Goal: Task Accomplishment & Management: Manage account settings

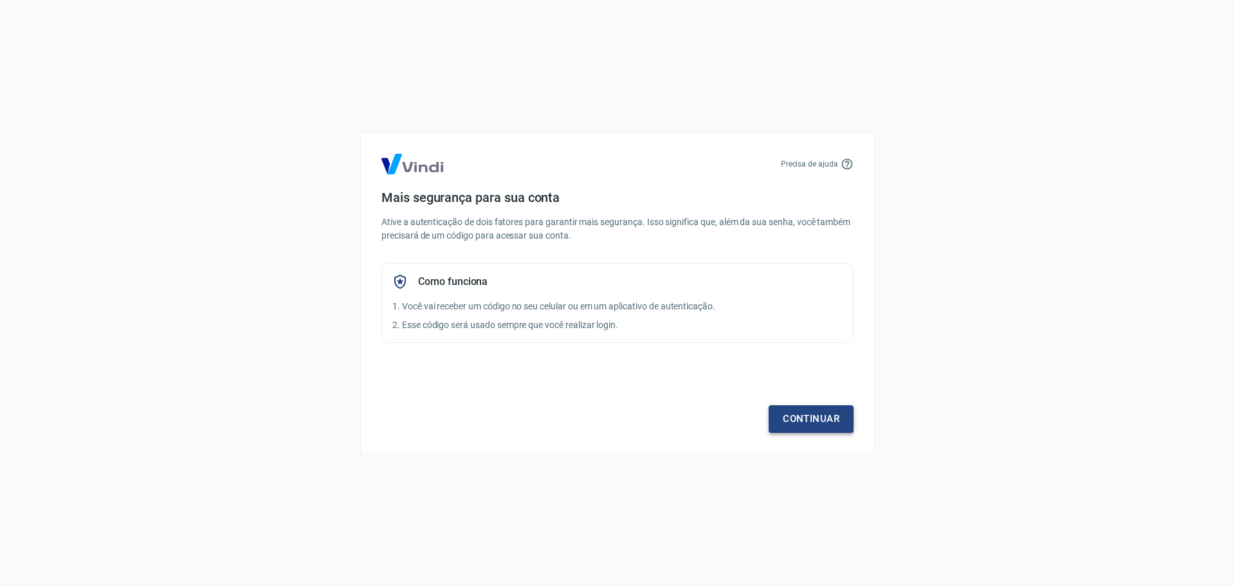
click at [819, 414] on link "Continuar" at bounding box center [810, 418] width 85 height 27
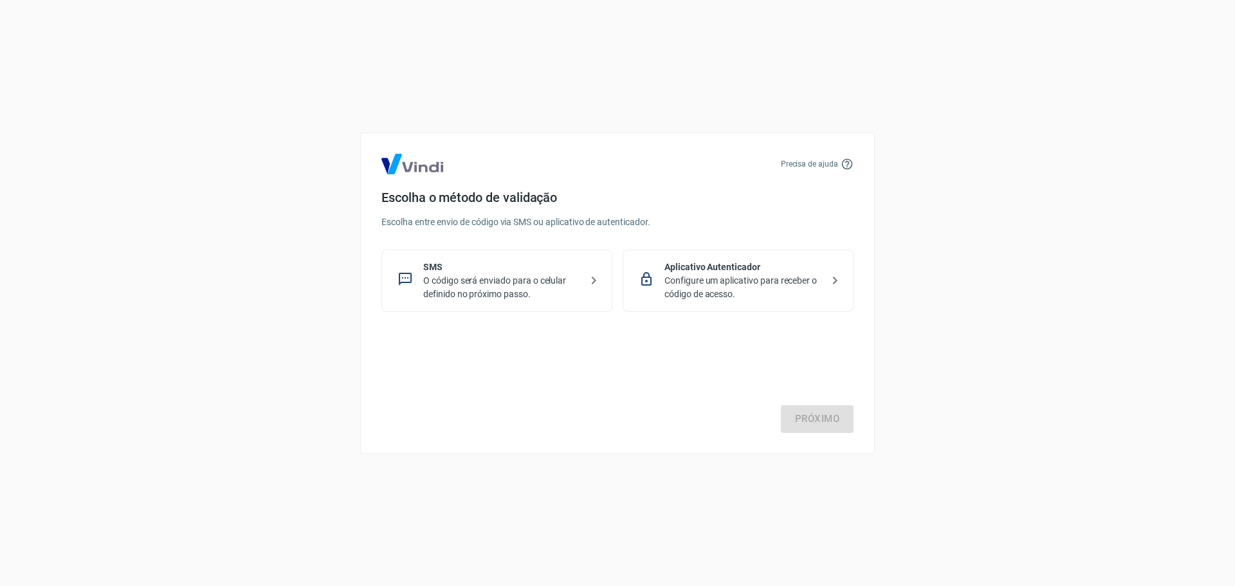
click at [675, 285] on p "Configure um aplicativo para receber o código de acesso." at bounding box center [743, 287] width 158 height 27
click at [817, 422] on link "Próximo" at bounding box center [817, 418] width 73 height 27
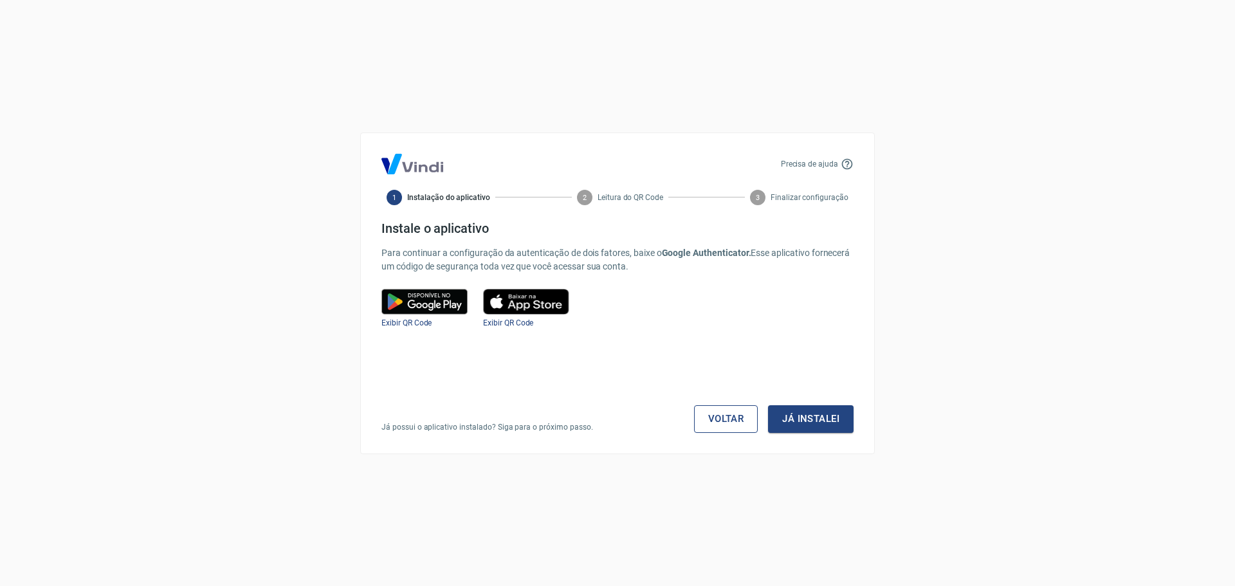
click at [725, 412] on link "Voltar" at bounding box center [726, 418] width 64 height 27
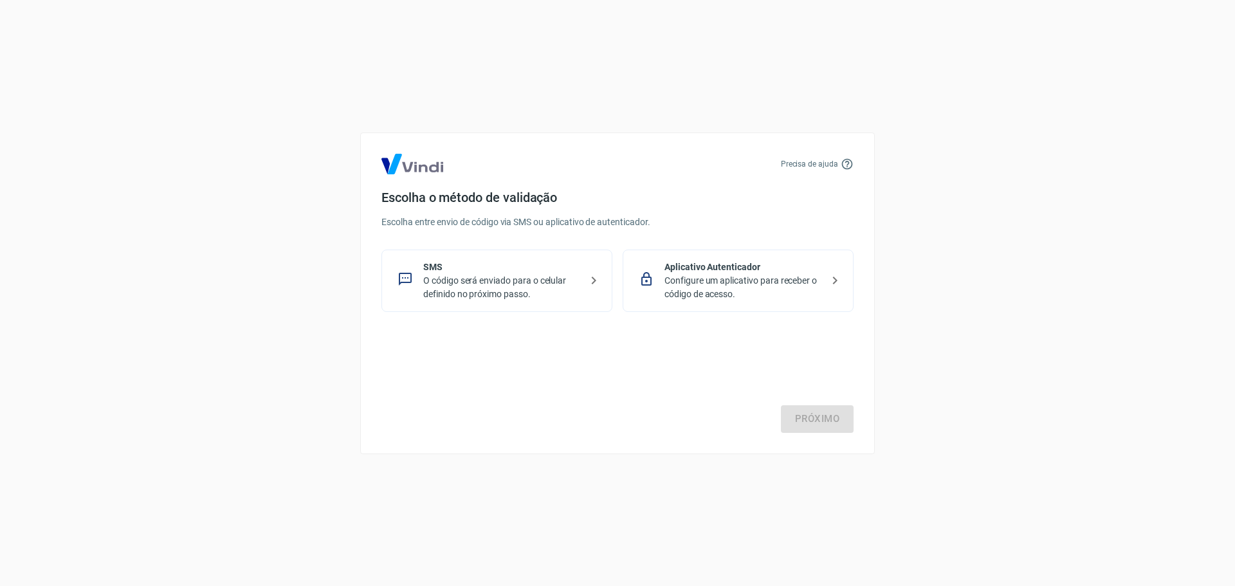
click at [494, 263] on p "SMS" at bounding box center [502, 267] width 158 height 14
click at [846, 415] on link "Próximo" at bounding box center [817, 418] width 73 height 27
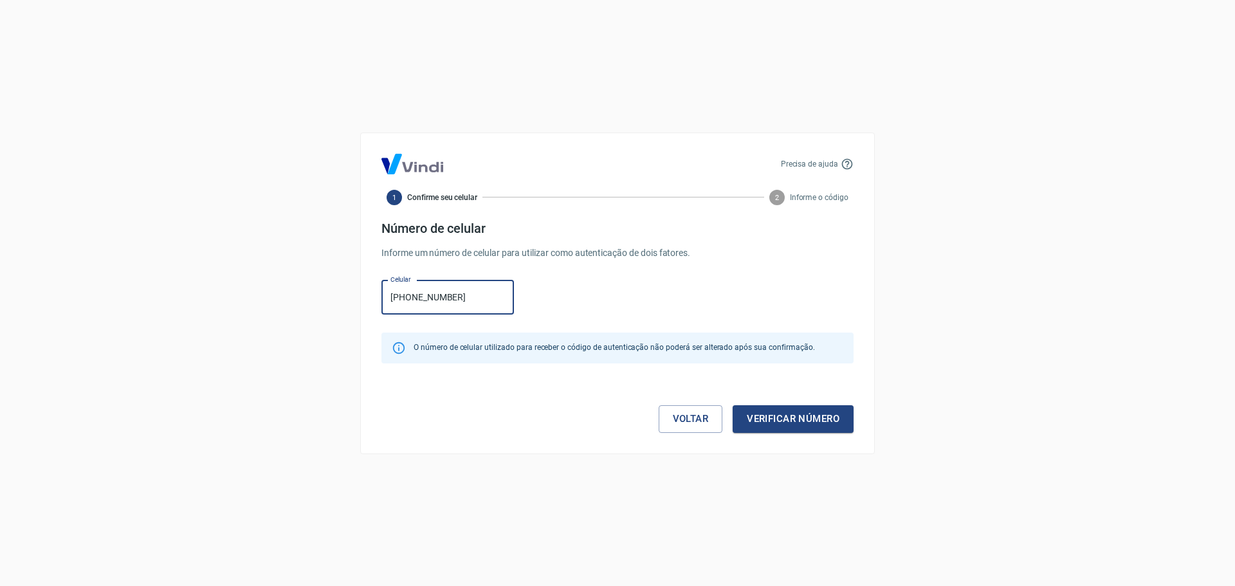
type input "[PHONE_NUMBER]"
click at [732, 405] on button "Verificar número" at bounding box center [792, 418] width 121 height 27
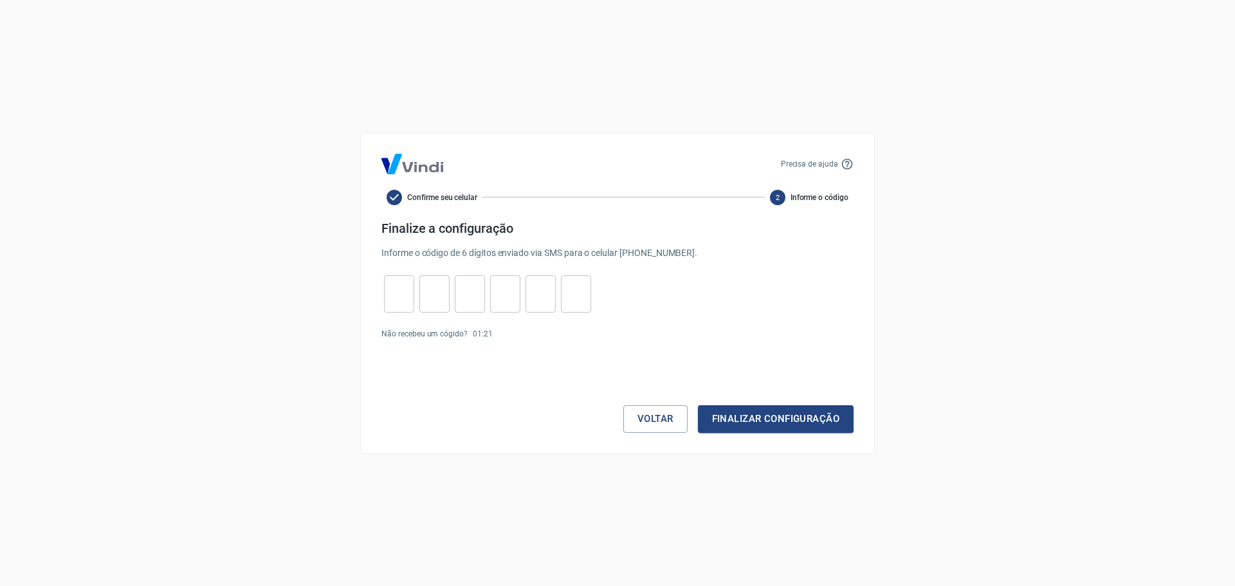
click at [399, 299] on input "tel" at bounding box center [399, 294] width 30 height 28
type input "8"
type input "9"
type input "5"
type input "4"
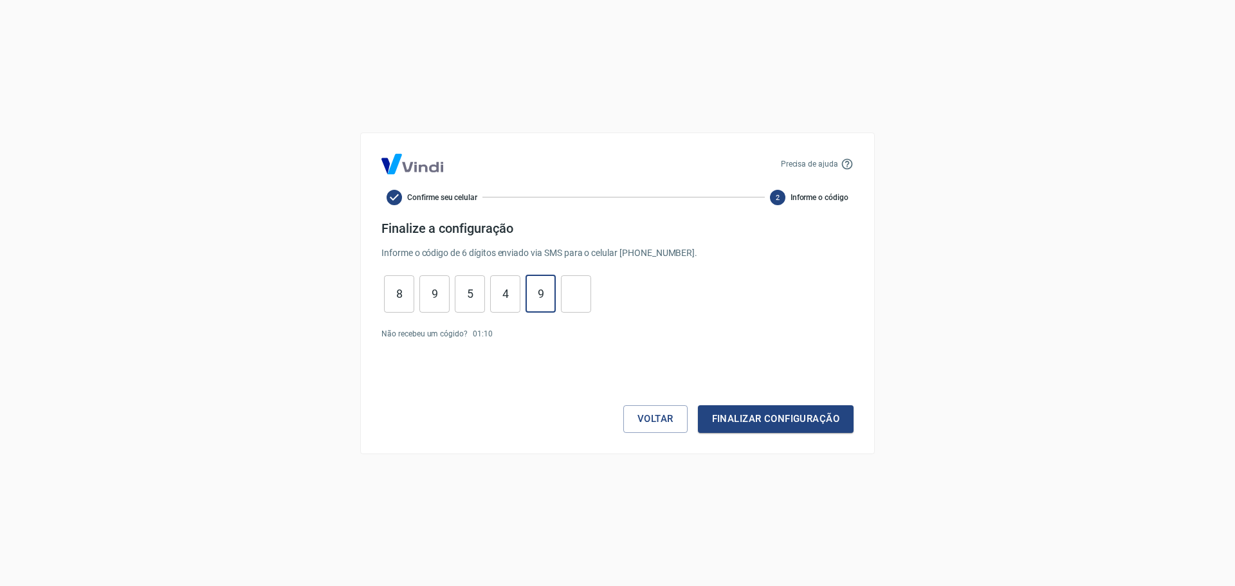
type input "9"
type input "8"
type input "1"
click at [756, 424] on button "Finalizar configuração" at bounding box center [776, 418] width 156 height 27
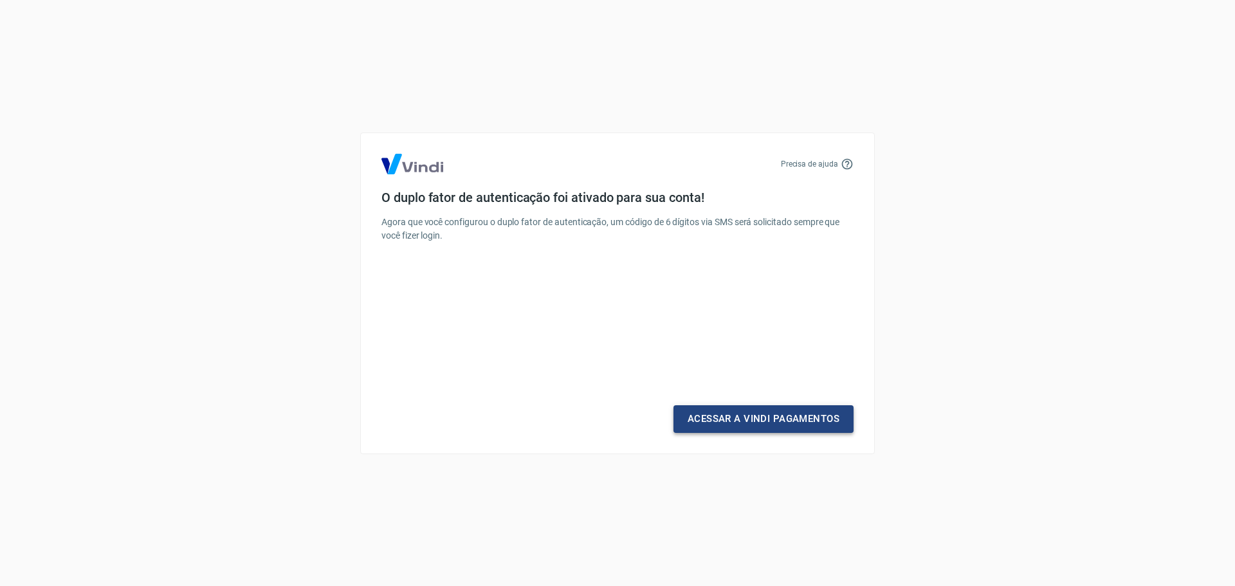
click at [756, 424] on link "Acessar a Vindi Pagamentos" at bounding box center [763, 418] width 180 height 27
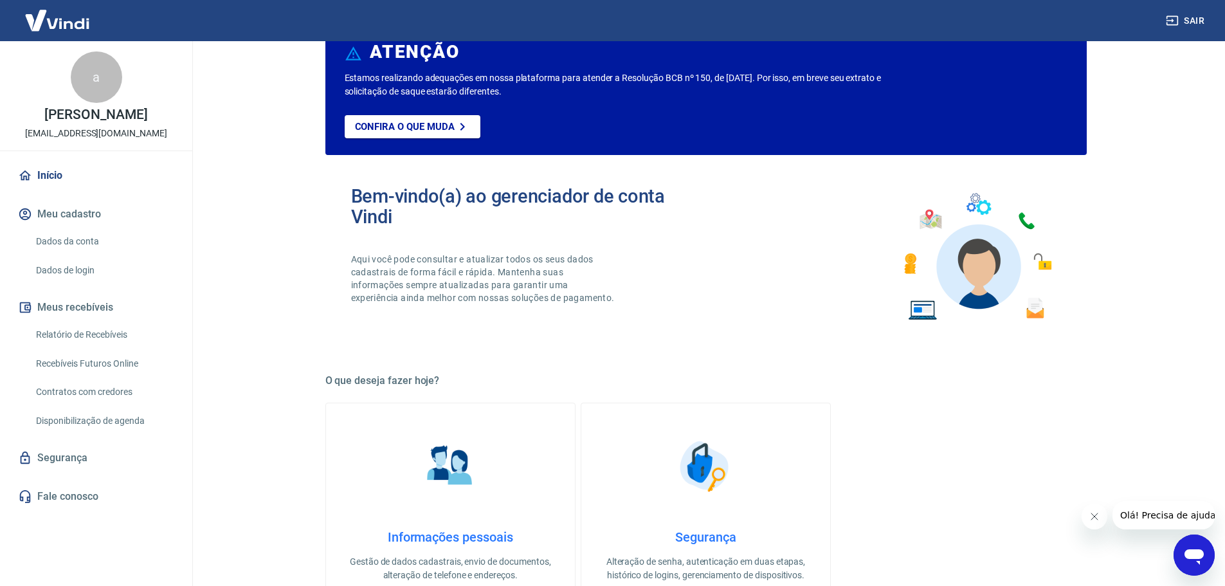
scroll to position [129, 0]
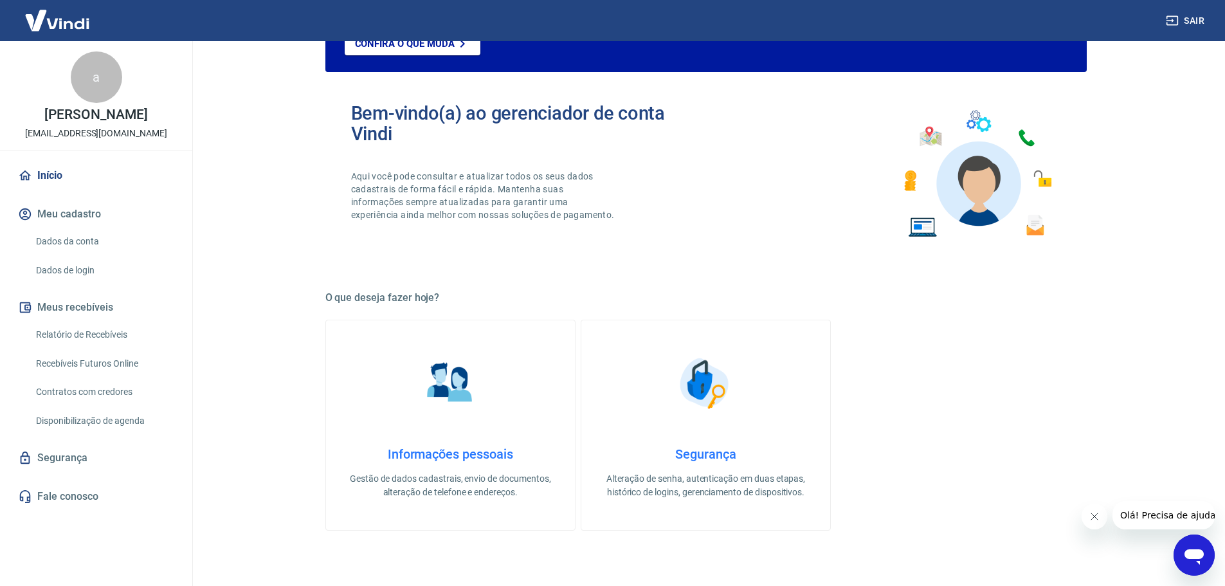
click at [500, 420] on link "Informações pessoais Gestão de dados cadastrais, envio de documentos, alteração…" at bounding box center [450, 425] width 250 height 211
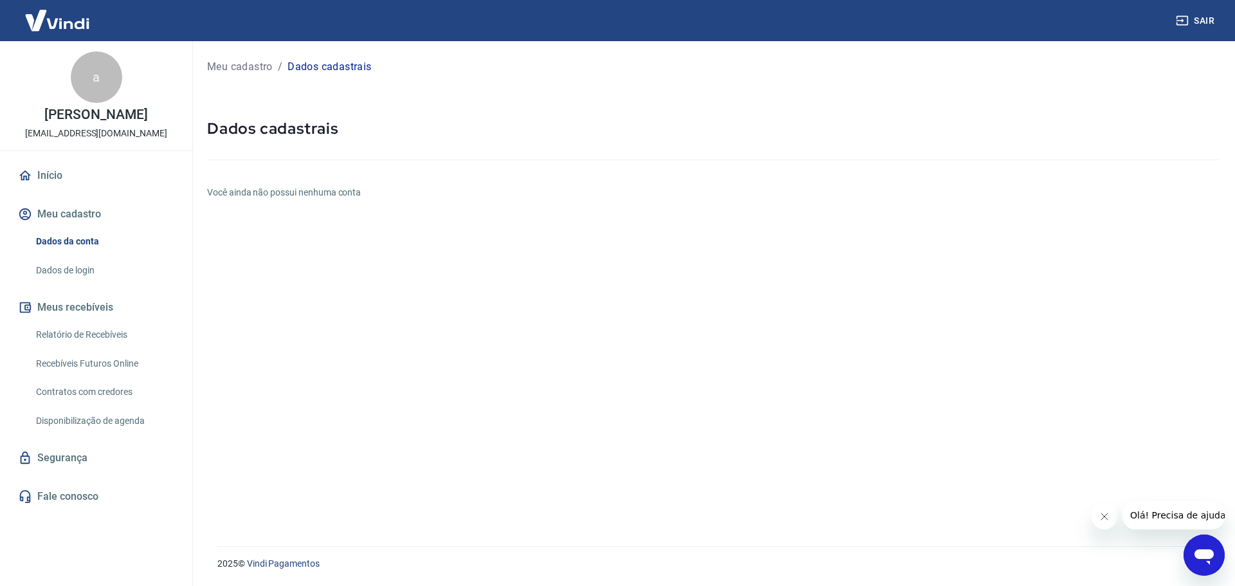
click at [66, 269] on link "Dados de login" at bounding box center [104, 270] width 146 height 26
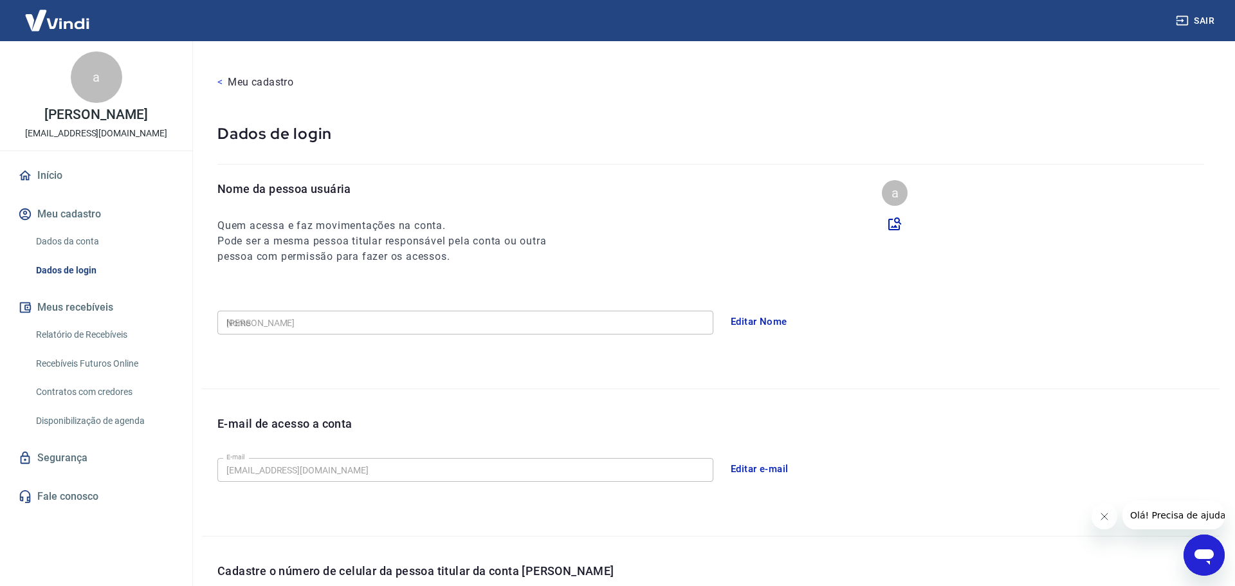
type input "[PHONE_NUMBER]"
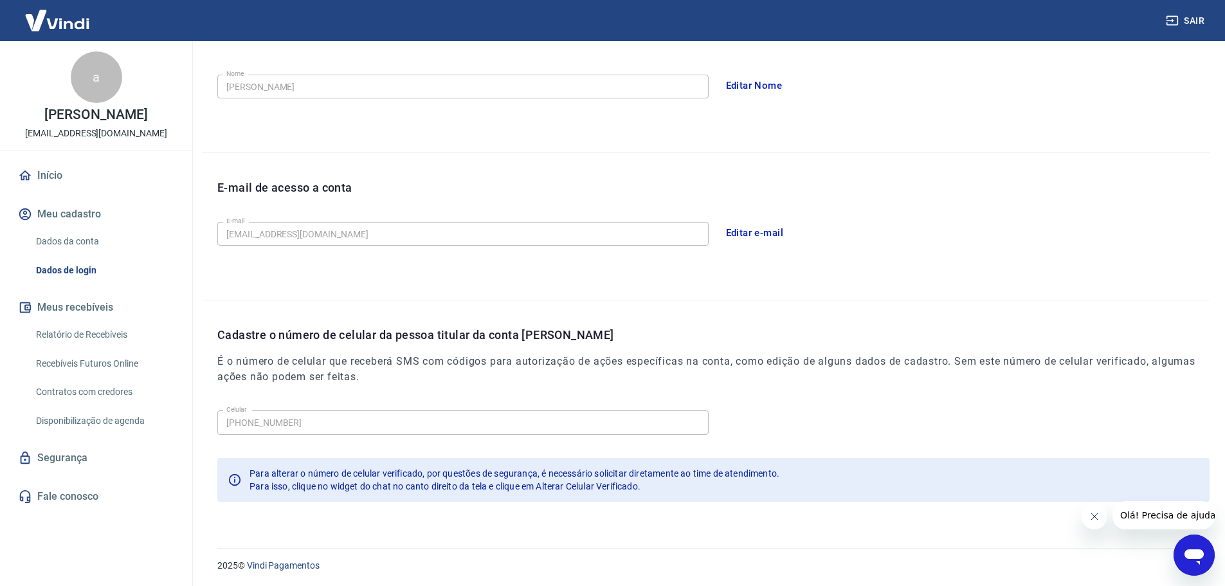
scroll to position [238, 0]
click at [69, 247] on link "Dados da conta" at bounding box center [104, 241] width 146 height 26
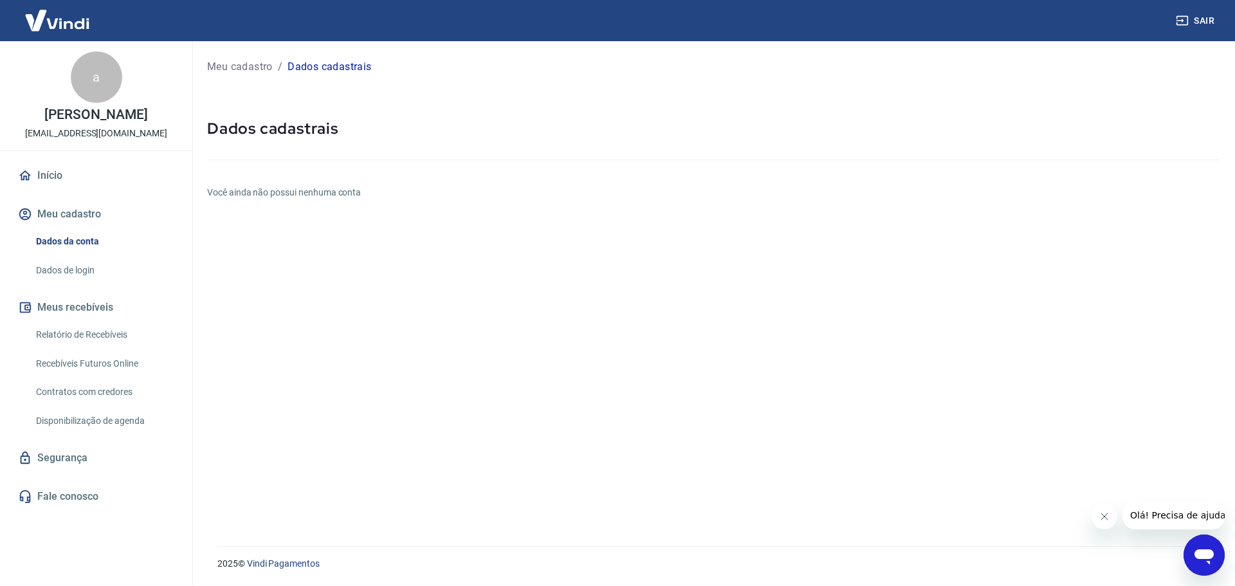
click at [116, 359] on link "Recebíveis Futuros Online" at bounding box center [104, 363] width 146 height 26
